Goal: Task Accomplishment & Management: Manage account settings

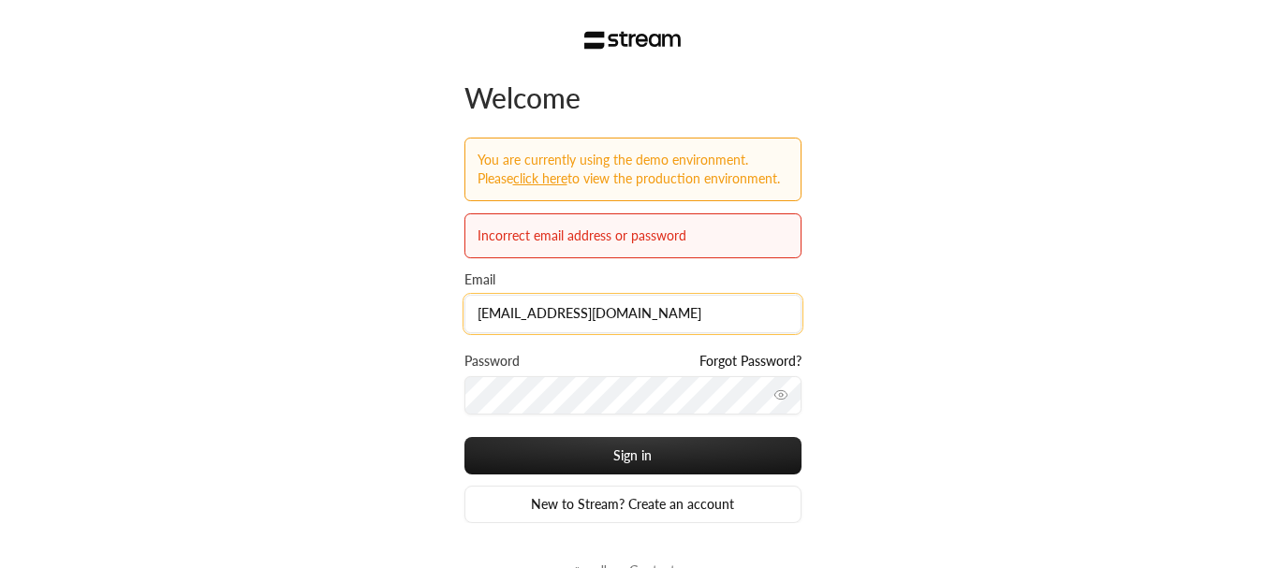
click at [579, 304] on input "[EMAIL_ADDRESS][DOMAIN_NAME]" at bounding box center [632, 314] width 337 height 38
type input "[EMAIL_ADDRESS][DOMAIN_NAME]"
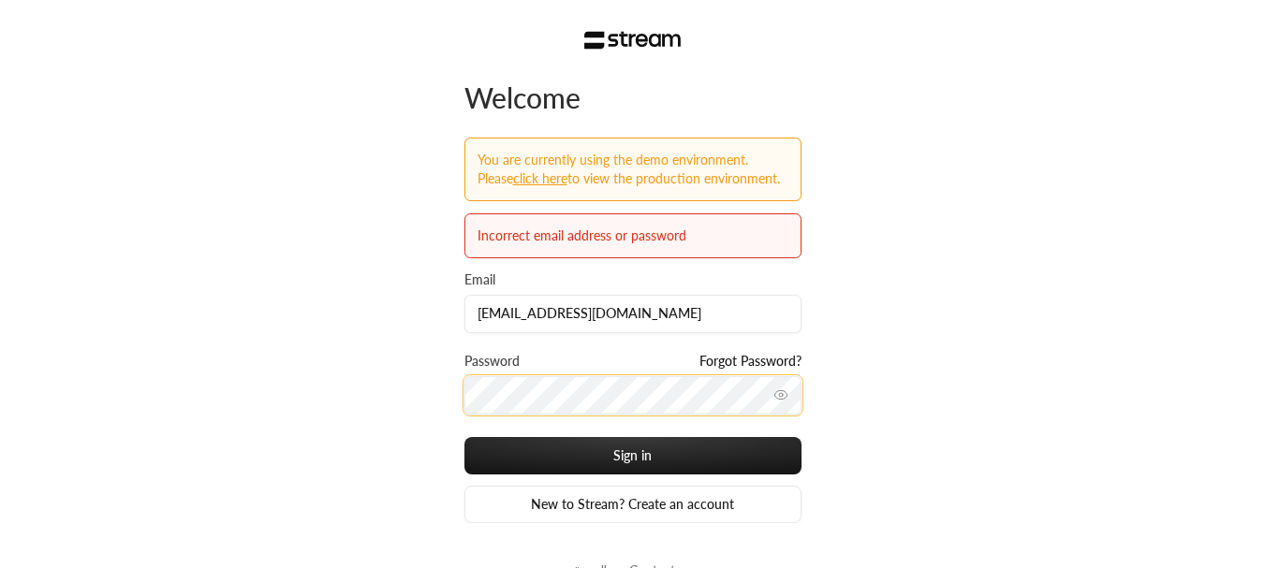
click at [464, 437] on button "Sign in" at bounding box center [632, 455] width 337 height 37
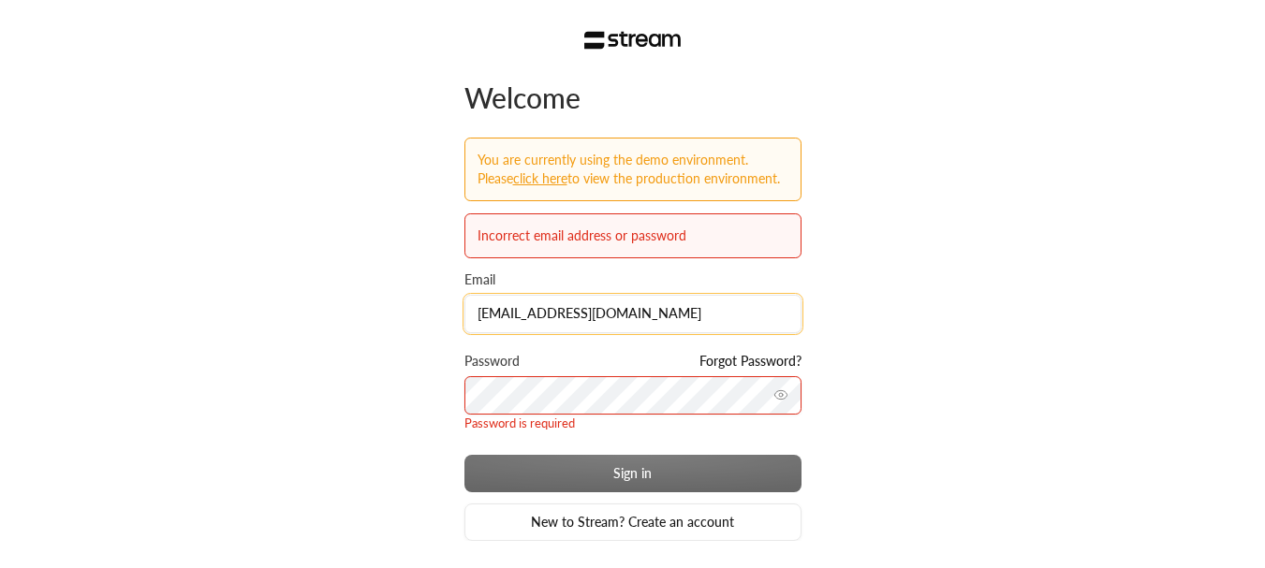
click at [641, 330] on input "[EMAIL_ADDRESS][DOMAIN_NAME]" at bounding box center [632, 314] width 337 height 38
